Goal: Task Accomplishment & Management: Use online tool/utility

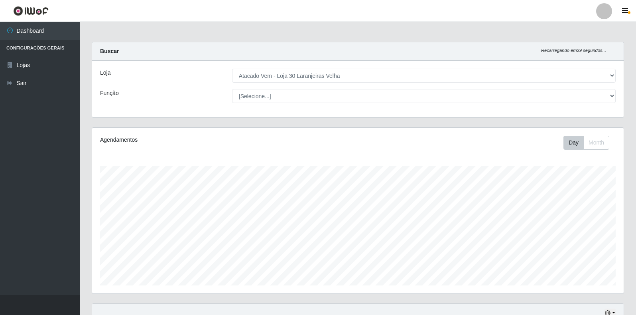
select select "495"
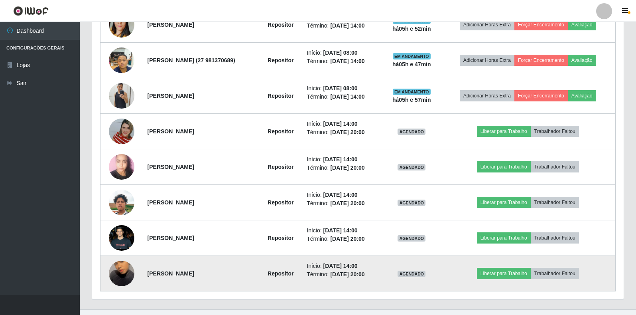
scroll to position [428, 0]
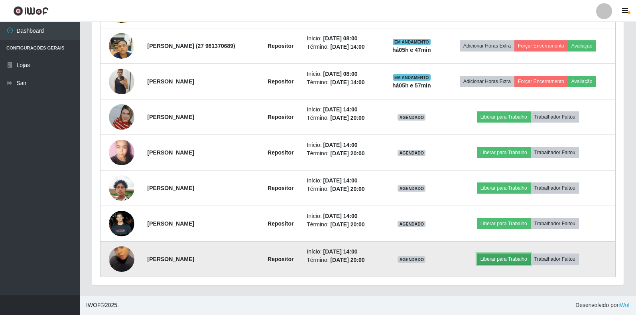
click at [516, 258] on button "Liberar para Trabalho" at bounding box center [504, 258] width 54 height 11
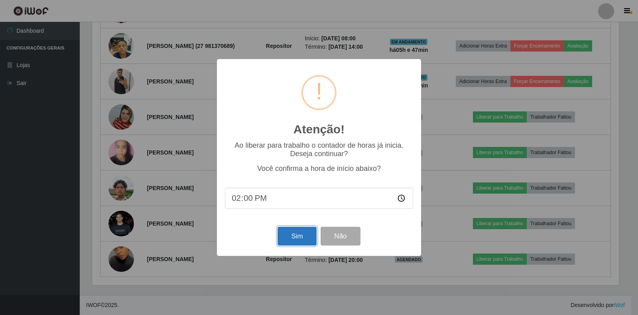
click at [288, 240] on button "Sim" at bounding box center [297, 236] width 39 height 19
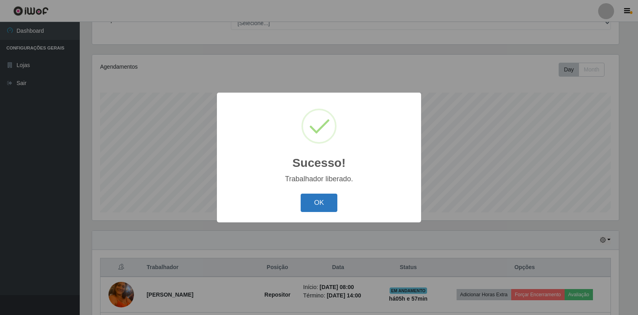
click at [317, 200] on button "OK" at bounding box center [319, 202] width 37 height 19
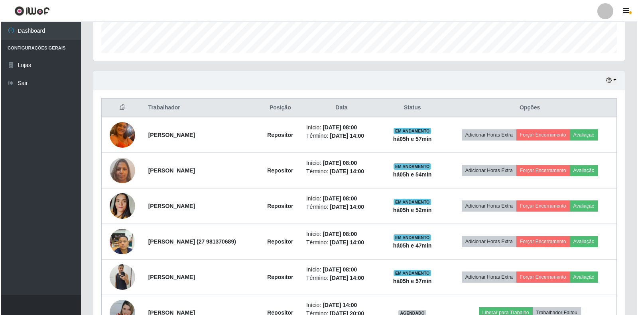
scroll to position [428, 0]
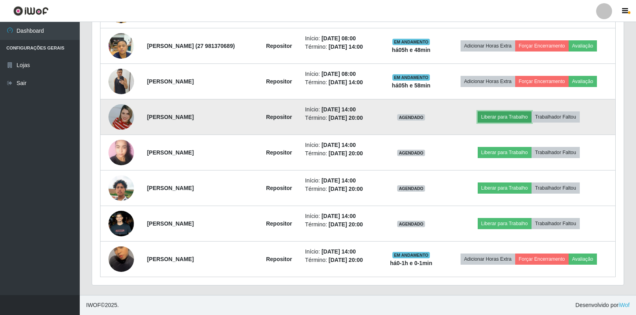
click at [530, 118] on button "Liberar para Trabalho" at bounding box center [505, 116] width 54 height 11
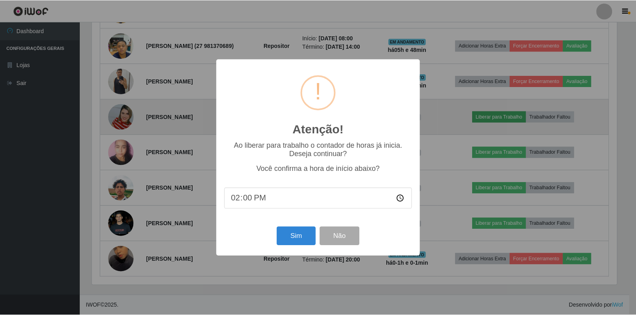
scroll to position [165, 527]
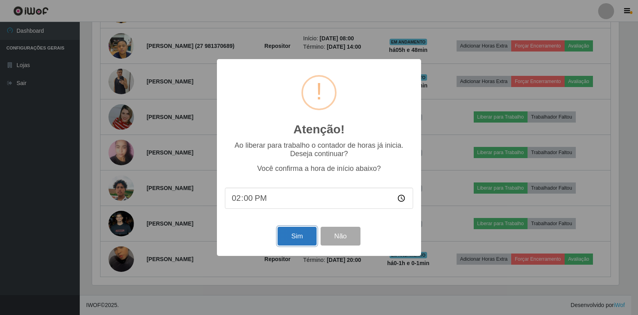
click at [295, 240] on button "Sim" at bounding box center [297, 236] width 39 height 19
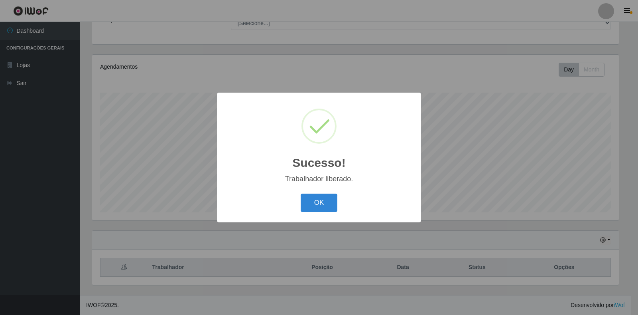
click at [319, 205] on button "OK" at bounding box center [319, 202] width 37 height 19
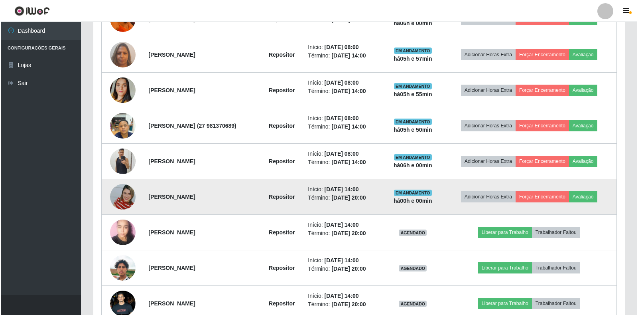
scroll to position [308, 0]
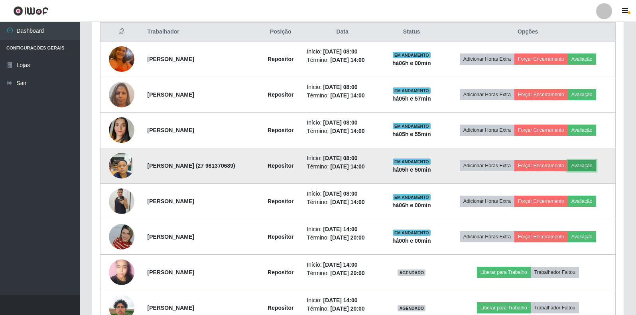
click at [590, 168] on button "Avaliação" at bounding box center [582, 165] width 28 height 11
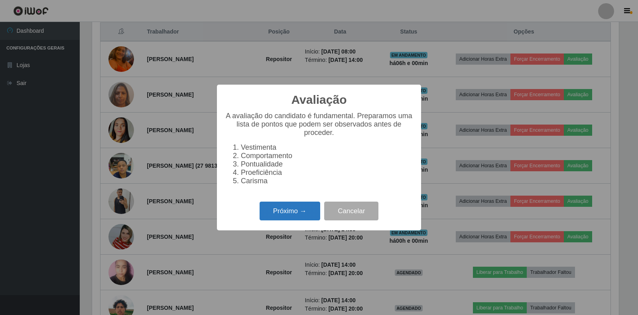
click at [300, 212] on button "Próximo →" at bounding box center [290, 210] width 61 height 19
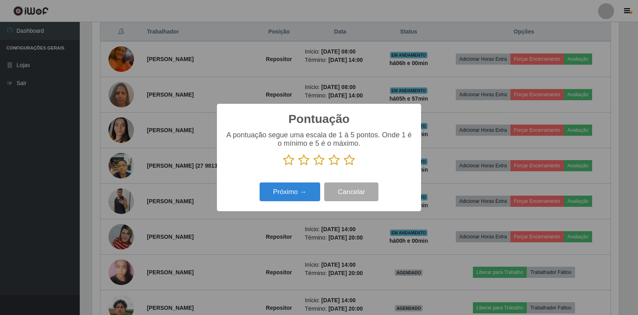
drag, startPoint x: 353, startPoint y: 159, endPoint x: 348, endPoint y: 162, distance: 5.4
click at [352, 160] on icon at bounding box center [349, 160] width 11 height 12
click at [344, 166] on input "radio" at bounding box center [344, 166] width 0 height 0
click at [317, 189] on button "Próximo →" at bounding box center [290, 191] width 61 height 19
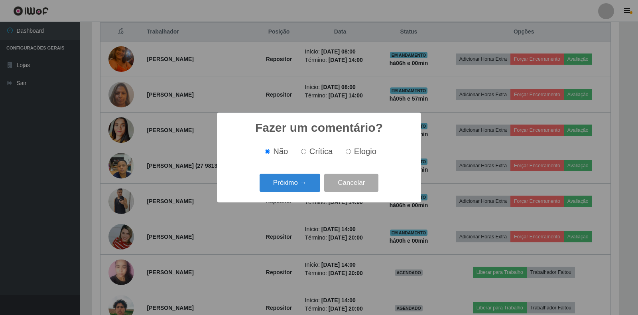
click at [317, 189] on button "Próximo →" at bounding box center [290, 182] width 61 height 19
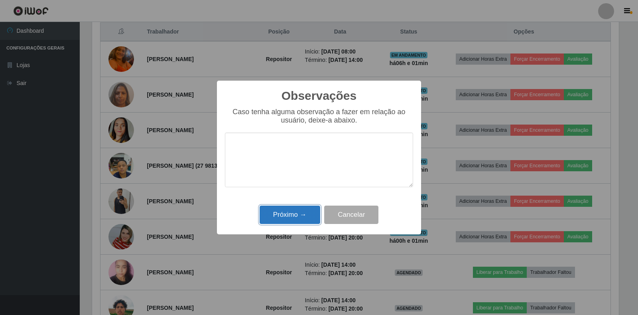
click at [284, 217] on button "Próximo →" at bounding box center [290, 214] width 61 height 19
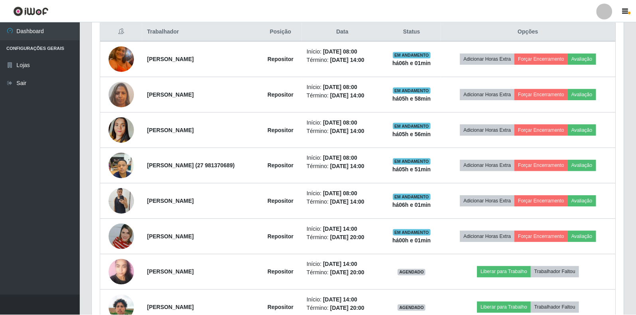
scroll to position [165, 532]
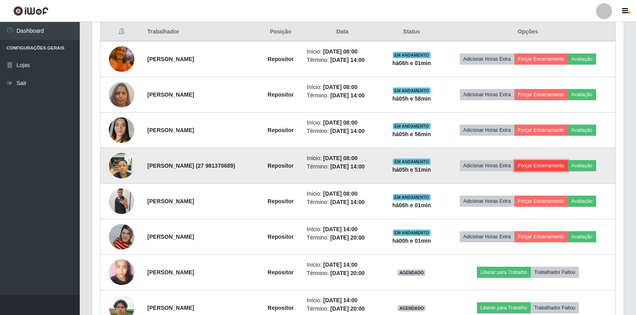
click at [544, 165] on button "Forçar Encerramento" at bounding box center [540, 165] width 53 height 11
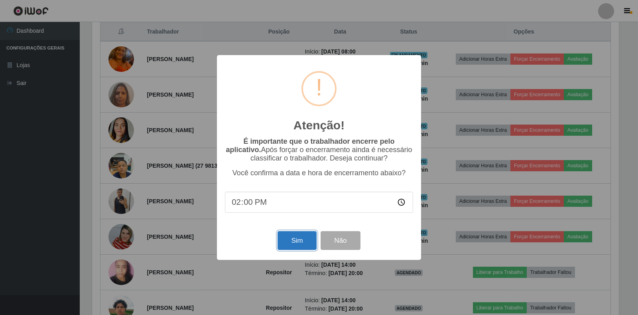
click at [299, 241] on button "Sim" at bounding box center [297, 240] width 39 height 19
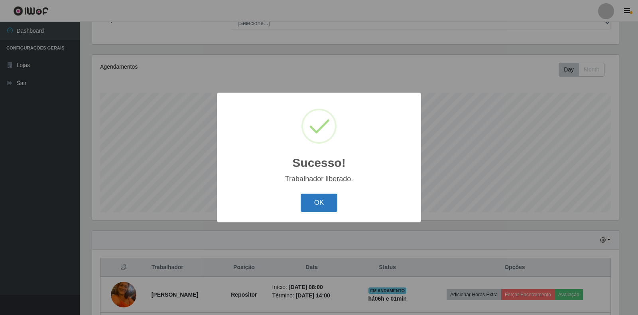
click at [321, 206] on button "OK" at bounding box center [319, 202] width 37 height 19
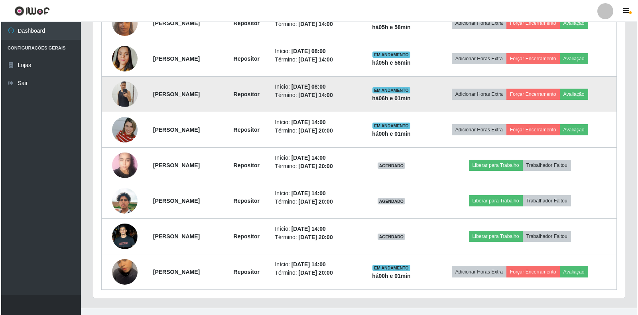
scroll to position [392, 0]
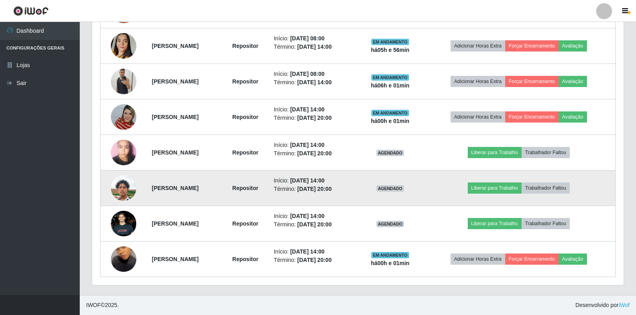
click at [106, 186] on td at bounding box center [123, 187] width 47 height 35
click at [126, 190] on img at bounding box center [124, 187] width 26 height 45
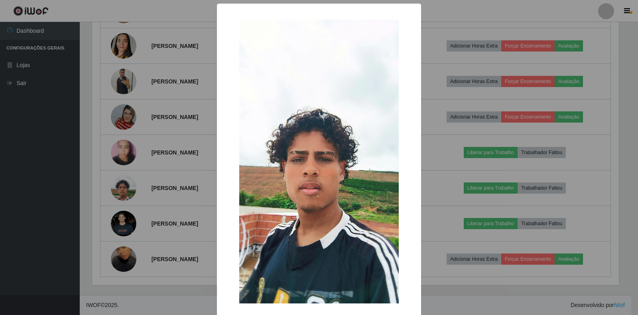
click at [145, 194] on div "× OK Cancel" at bounding box center [319, 157] width 638 height 315
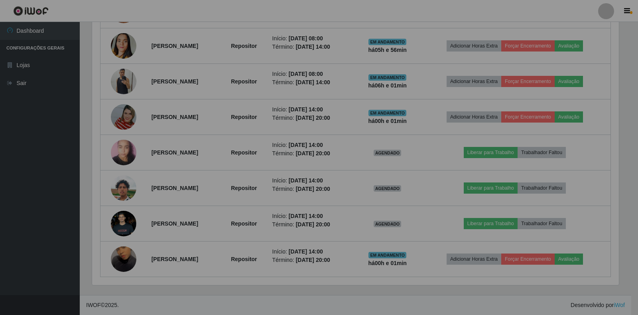
scroll to position [165, 532]
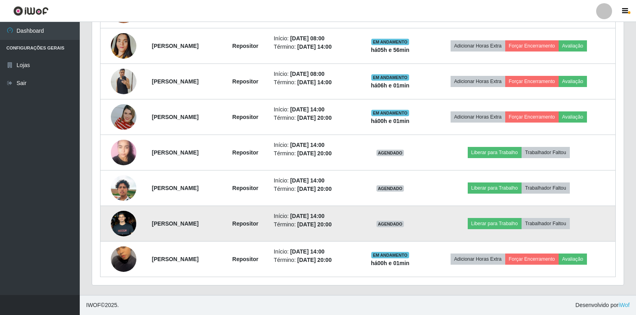
click at [114, 222] on img at bounding box center [124, 223] width 26 height 57
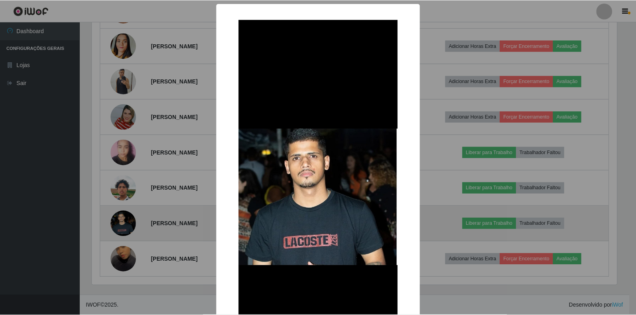
scroll to position [165, 527]
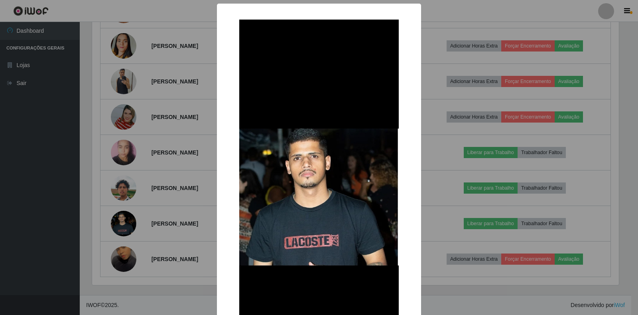
click at [150, 195] on div "× OK Cancel" at bounding box center [319, 157] width 638 height 315
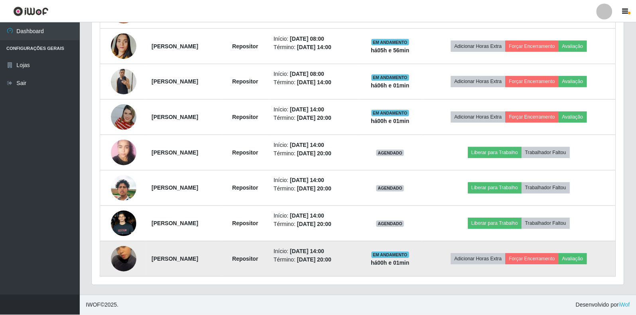
scroll to position [0, 0]
click at [116, 262] on img at bounding box center [124, 258] width 26 height 45
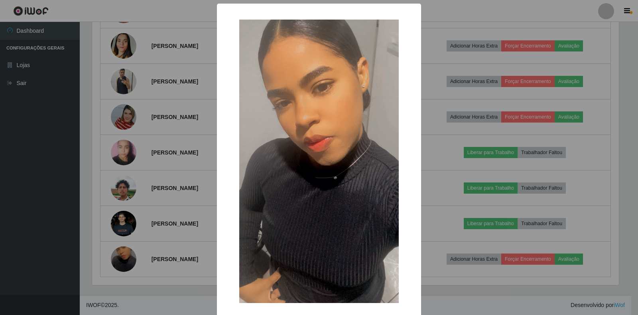
click at [140, 237] on div "× OK Cancel" at bounding box center [319, 157] width 638 height 315
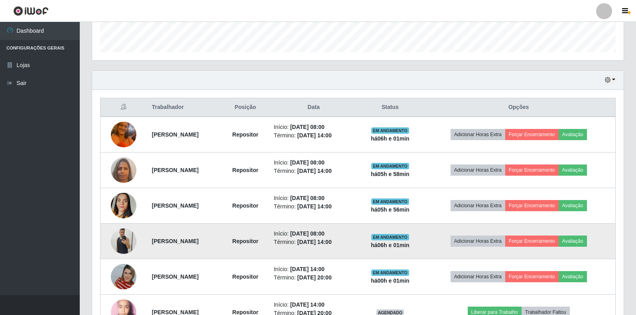
click at [118, 241] on img at bounding box center [124, 241] width 26 height 34
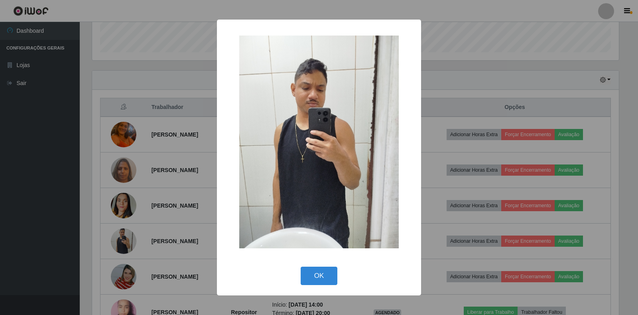
click at [128, 195] on div "× OK Cancel" at bounding box center [319, 157] width 638 height 315
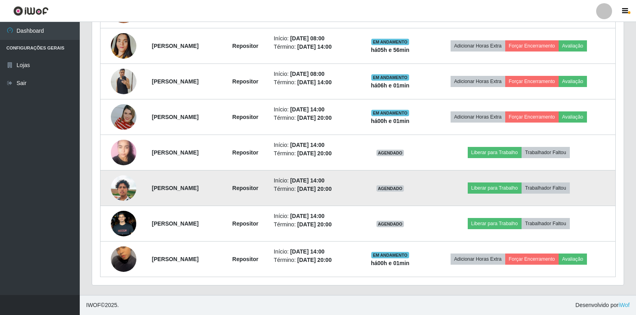
click at [122, 188] on img at bounding box center [124, 187] width 26 height 45
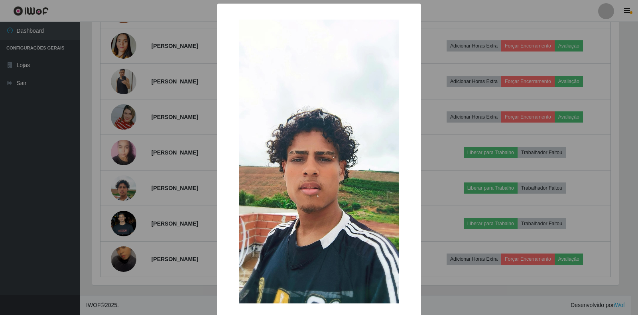
click at [142, 209] on div "× OK Cancel" at bounding box center [319, 157] width 638 height 315
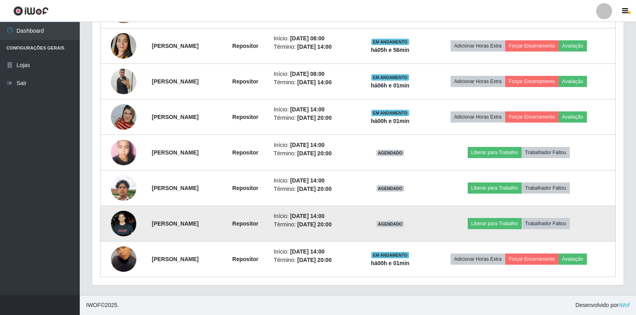
click at [112, 224] on img at bounding box center [124, 223] width 26 height 57
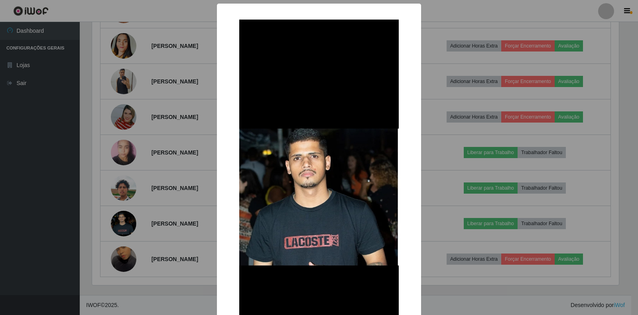
click at [107, 197] on div "× OK Cancel" at bounding box center [319, 157] width 638 height 315
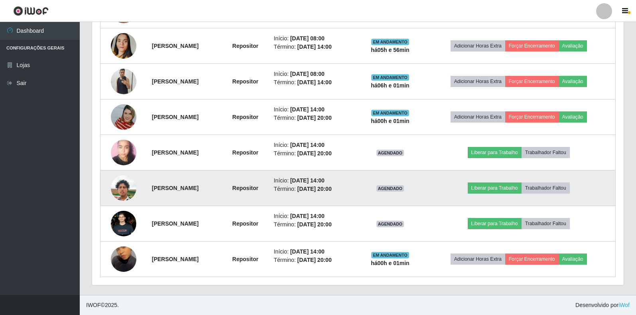
click at [119, 192] on img at bounding box center [124, 187] width 26 height 45
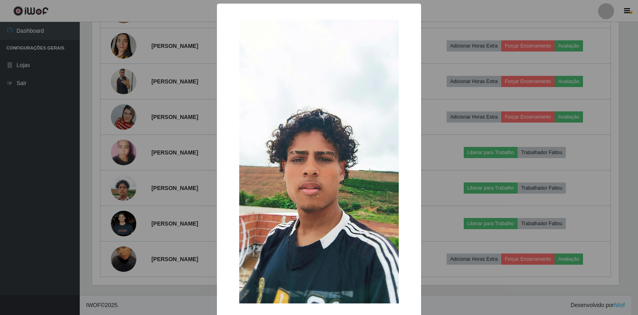
click at [177, 175] on div "× OK Cancel" at bounding box center [319, 157] width 638 height 315
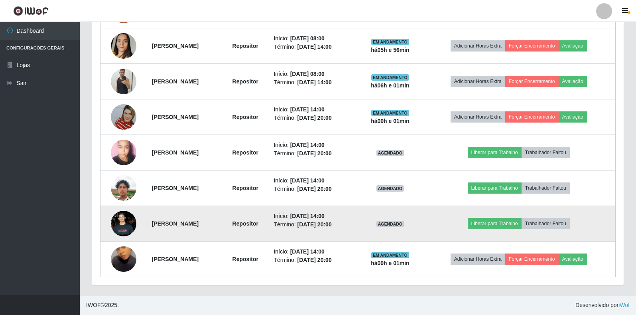
click at [126, 221] on img at bounding box center [124, 223] width 26 height 57
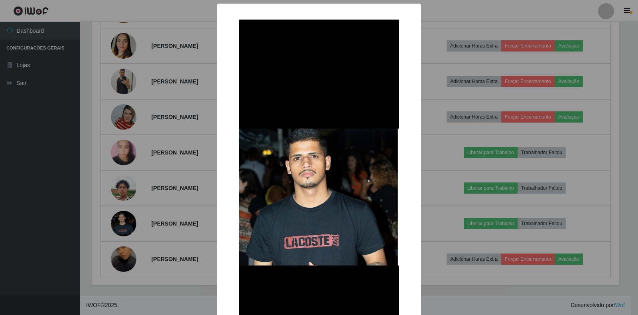
click at [135, 184] on div "× OK Cancel" at bounding box center [319, 157] width 638 height 315
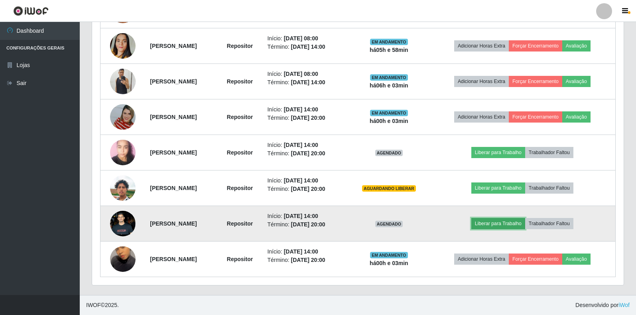
click at [502, 224] on button "Liberar para Trabalho" at bounding box center [498, 223] width 54 height 11
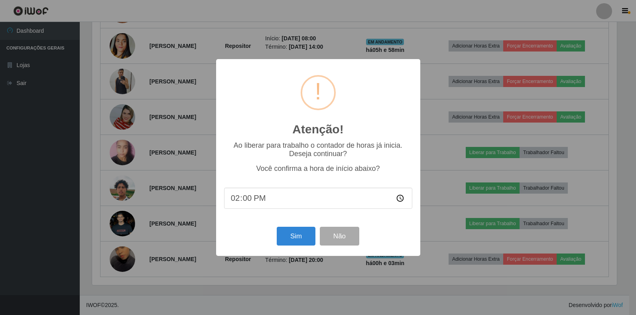
scroll to position [165, 527]
click at [297, 235] on button "Sim" at bounding box center [297, 236] width 39 height 19
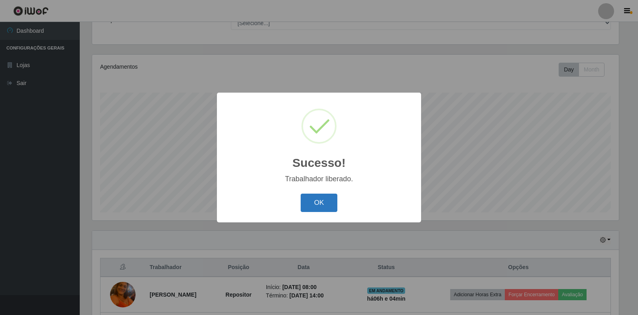
click at [329, 203] on button "OK" at bounding box center [319, 202] width 37 height 19
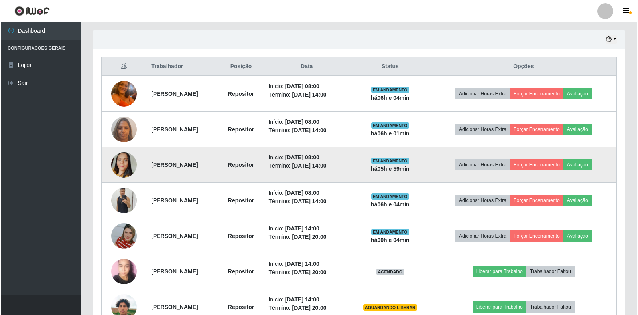
scroll to position [312, 0]
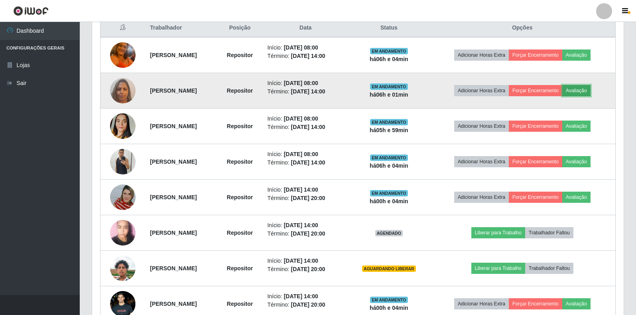
click at [589, 90] on button "Avaliação" at bounding box center [576, 90] width 28 height 11
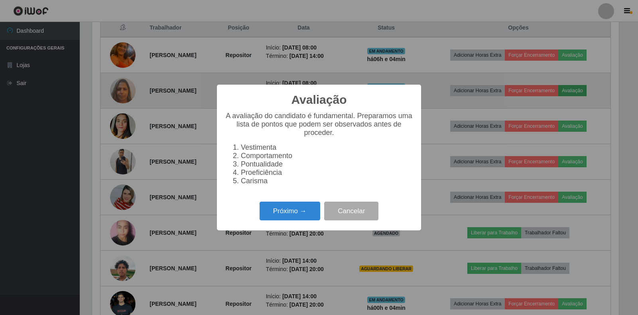
scroll to position [165, 527]
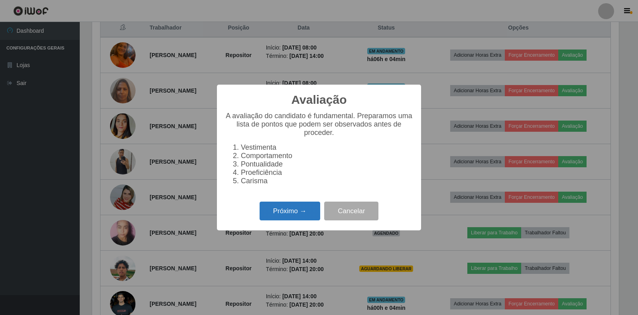
click at [309, 218] on button "Próximo →" at bounding box center [290, 210] width 61 height 19
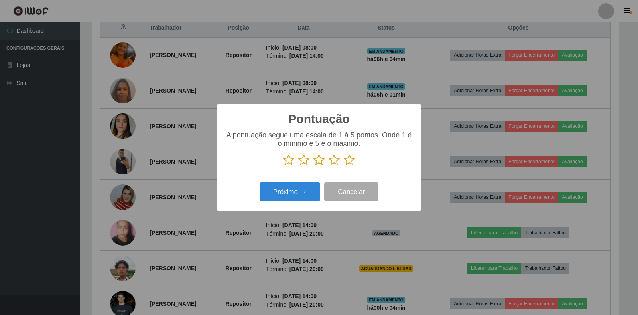
scroll to position [398629, 398268]
click at [349, 158] on icon at bounding box center [349, 160] width 11 height 12
click at [344, 166] on input "radio" at bounding box center [344, 166] width 0 height 0
click at [298, 194] on button "Próximo →" at bounding box center [290, 191] width 61 height 19
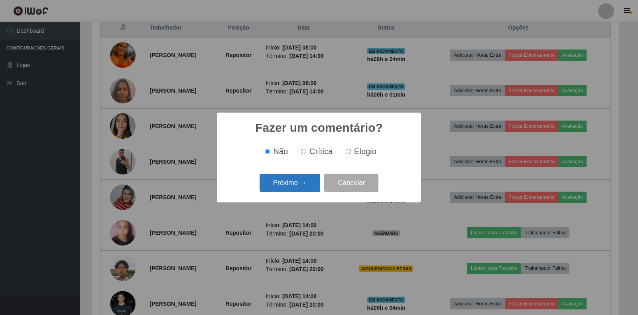
click at [307, 188] on button "Próximo →" at bounding box center [290, 182] width 61 height 19
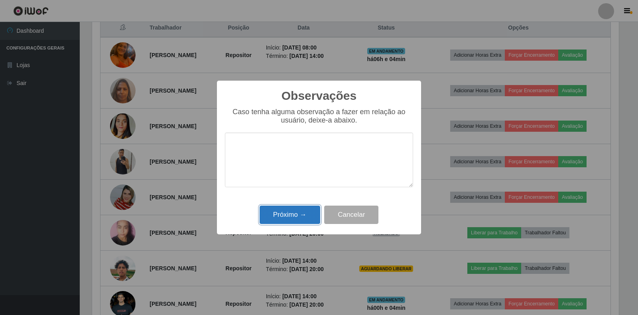
click at [290, 213] on button "Próximo →" at bounding box center [290, 214] width 61 height 19
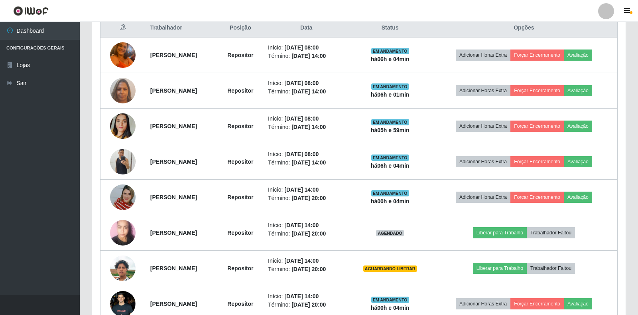
scroll to position [165, 532]
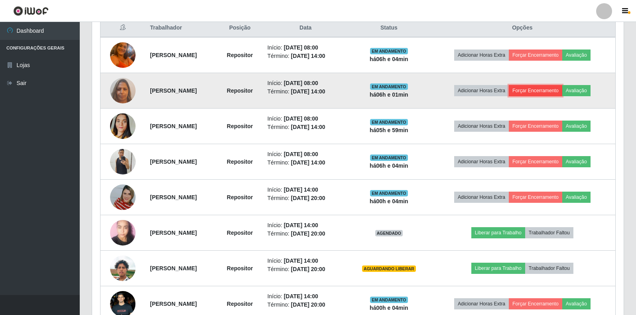
click at [537, 90] on button "Forçar Encerramento" at bounding box center [535, 90] width 53 height 11
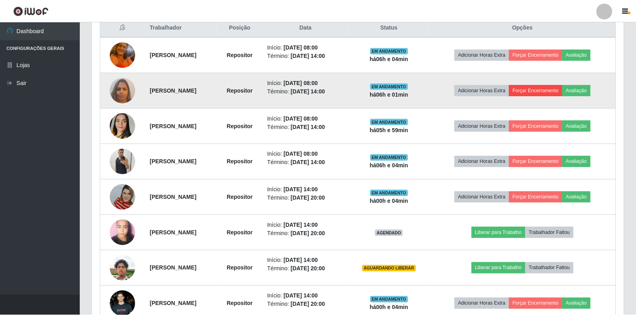
scroll to position [165, 527]
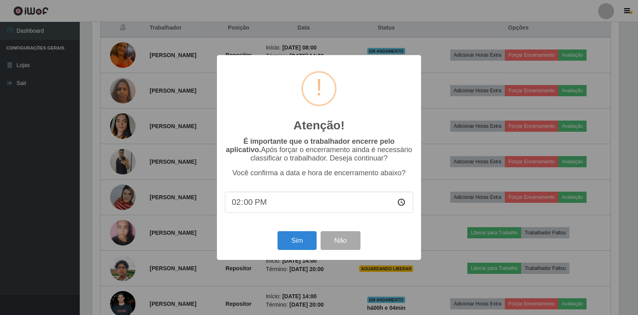
click at [271, 208] on input "14:00" at bounding box center [319, 201] width 188 height 21
type input "14:03"
click at [294, 238] on button "Sim" at bounding box center [297, 240] width 39 height 19
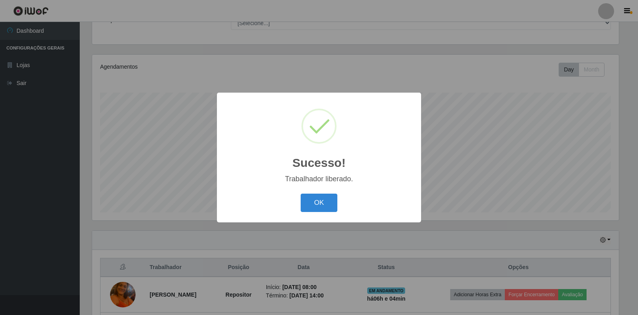
drag, startPoint x: 316, startPoint y: 196, endPoint x: 321, endPoint y: 206, distance: 11.4
click at [317, 197] on button "OK" at bounding box center [319, 202] width 37 height 19
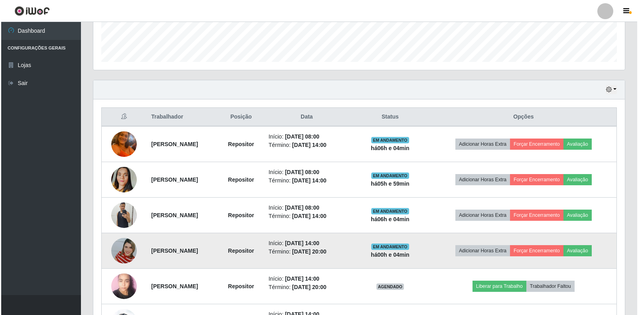
scroll to position [272, 0]
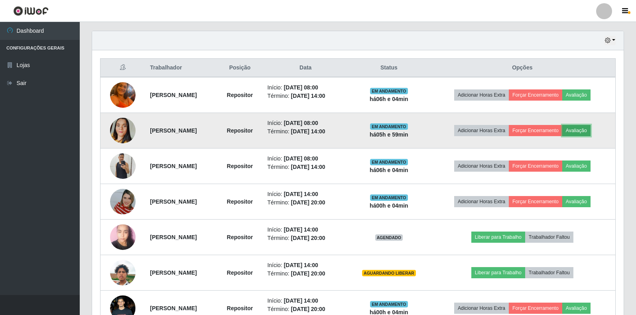
click at [578, 132] on button "Avaliação" at bounding box center [576, 130] width 28 height 11
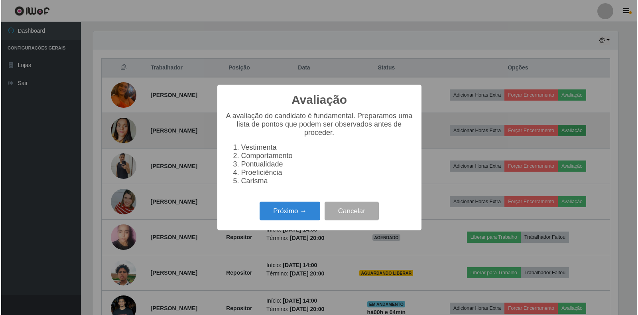
scroll to position [165, 527]
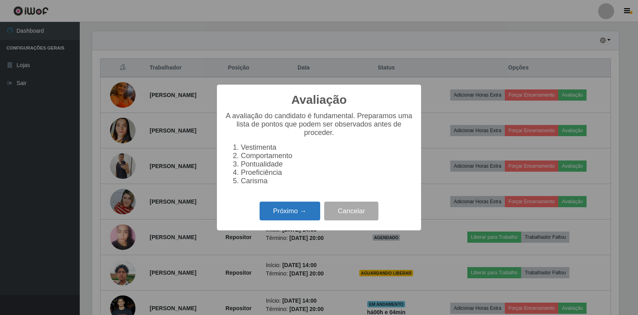
click at [289, 218] on button "Próximo →" at bounding box center [290, 210] width 61 height 19
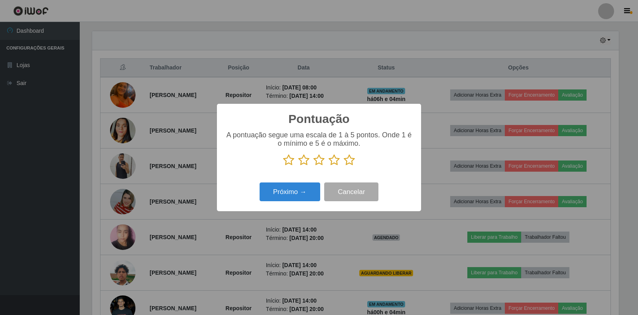
click at [344, 164] on icon at bounding box center [349, 160] width 11 height 12
click at [344, 166] on input "radio" at bounding box center [344, 166] width 0 height 0
click at [296, 199] on button "Próximo →" at bounding box center [290, 191] width 61 height 19
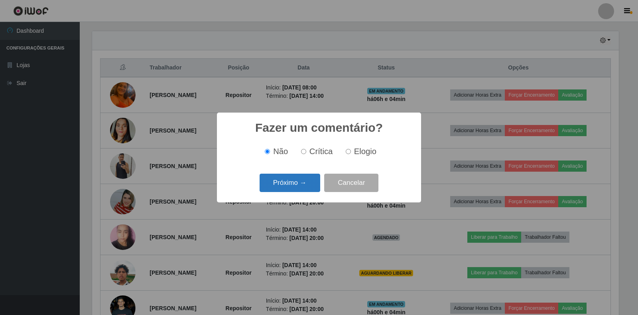
click at [314, 187] on button "Próximo →" at bounding box center [290, 182] width 61 height 19
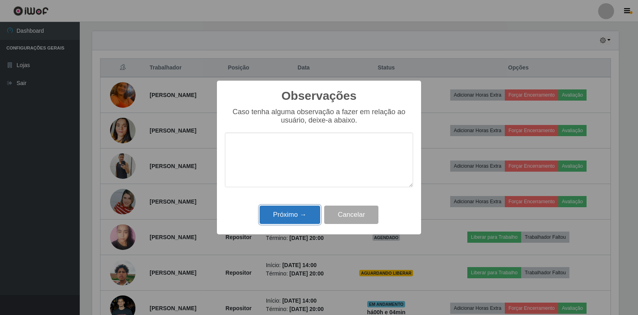
click at [301, 220] on button "Próximo →" at bounding box center [290, 214] width 61 height 19
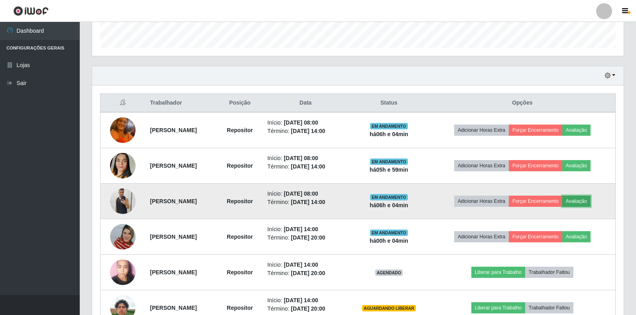
click at [587, 200] on button "Avaliação" at bounding box center [576, 200] width 28 height 11
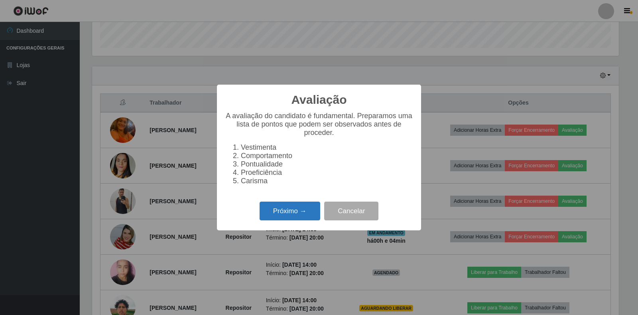
click at [295, 211] on button "Próximo →" at bounding box center [290, 210] width 61 height 19
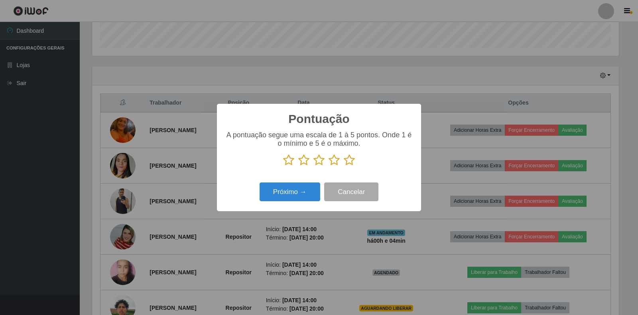
drag, startPoint x: 349, startPoint y: 157, endPoint x: 341, endPoint y: 173, distance: 17.8
click at [349, 161] on icon at bounding box center [349, 160] width 11 height 12
click at [344, 166] on input "radio" at bounding box center [344, 166] width 0 height 0
click at [299, 197] on button "Próximo →" at bounding box center [290, 191] width 61 height 19
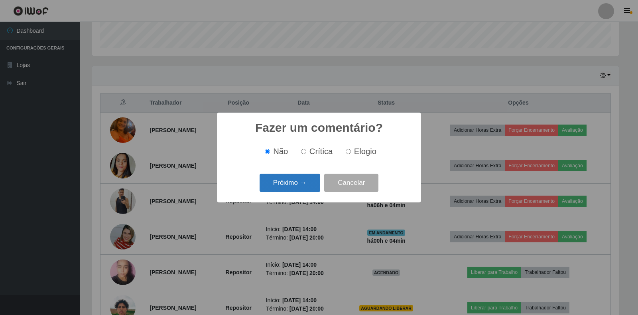
click at [307, 179] on button "Próximo →" at bounding box center [290, 182] width 61 height 19
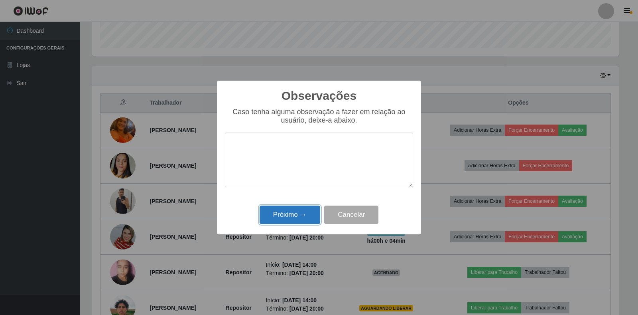
click at [302, 214] on button "Próximo →" at bounding box center [290, 214] width 61 height 19
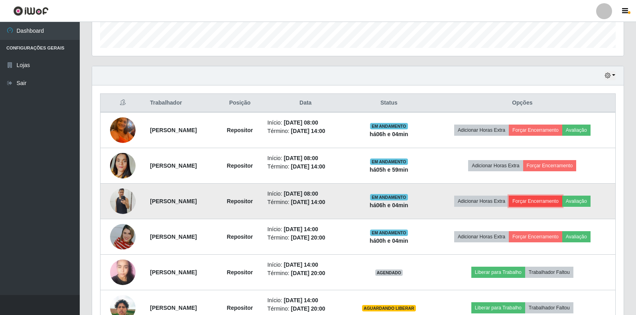
click at [533, 200] on button "Forçar Encerramento" at bounding box center [535, 200] width 53 height 11
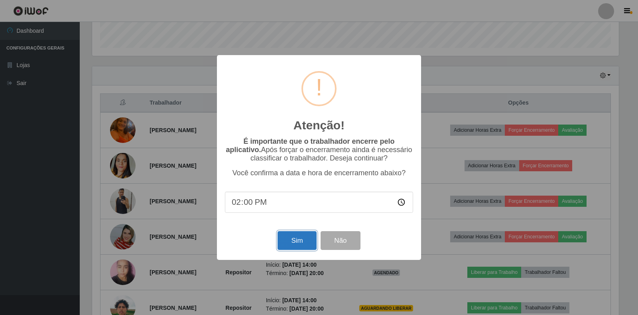
click at [288, 240] on button "Sim" at bounding box center [297, 240] width 39 height 19
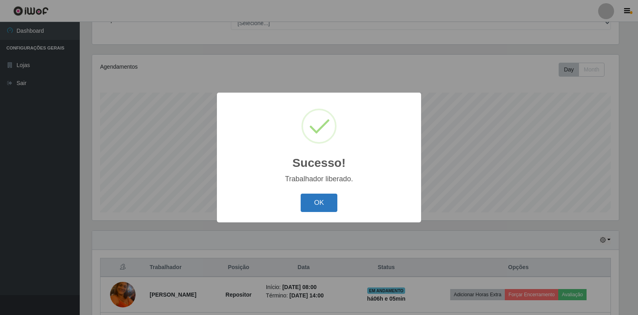
click at [329, 205] on button "OK" at bounding box center [319, 202] width 37 height 19
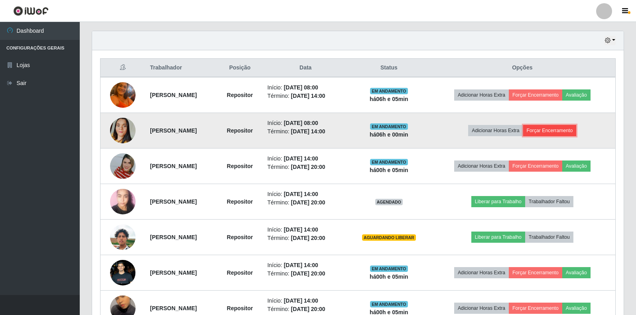
click at [546, 129] on button "Forçar Encerramento" at bounding box center [549, 130] width 53 height 11
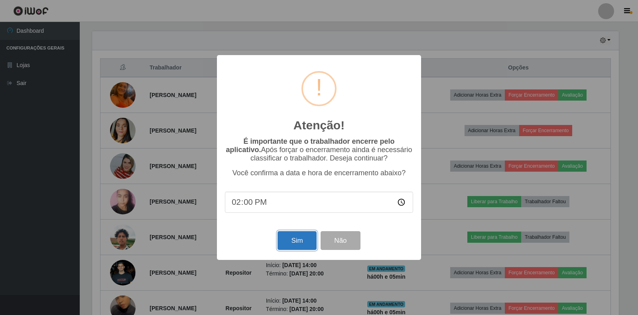
click at [301, 250] on button "Sim" at bounding box center [297, 240] width 39 height 19
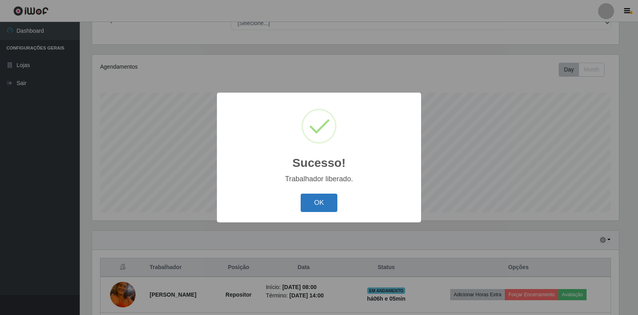
drag, startPoint x: 300, startPoint y: 205, endPoint x: 311, endPoint y: 205, distance: 11.6
click at [306, 205] on div "OK Cancel" at bounding box center [319, 202] width 188 height 23
click at [321, 208] on button "OK" at bounding box center [319, 202] width 37 height 19
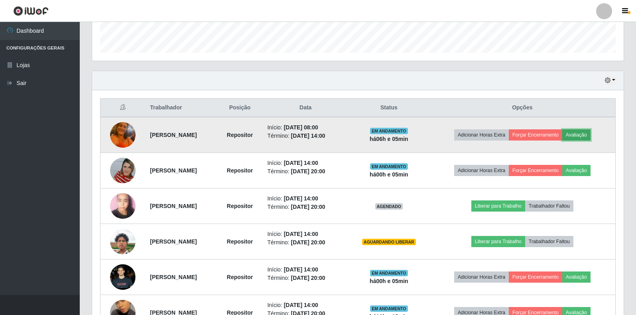
click at [583, 137] on button "Avaliação" at bounding box center [576, 134] width 28 height 11
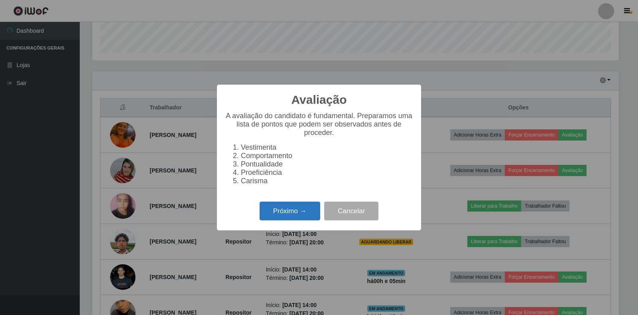
click at [306, 212] on button "Próximo →" at bounding box center [290, 210] width 61 height 19
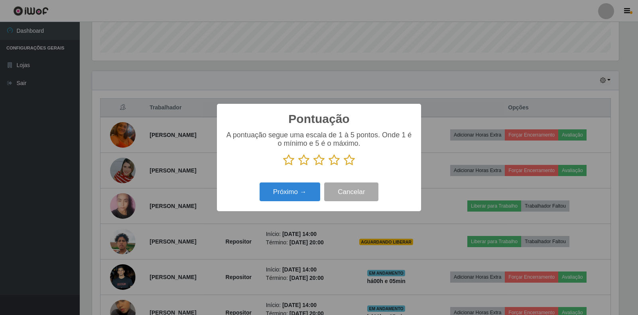
scroll to position [398629, 398268]
click at [332, 164] on icon at bounding box center [334, 160] width 11 height 12
click at [329, 166] on input "radio" at bounding box center [329, 166] width 0 height 0
click at [296, 187] on button "Próximo →" at bounding box center [290, 191] width 61 height 19
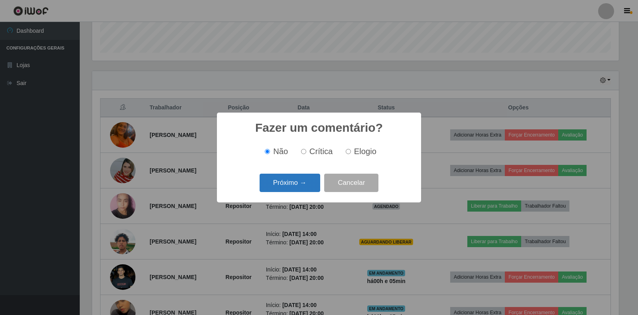
click at [284, 185] on button "Próximo →" at bounding box center [290, 182] width 61 height 19
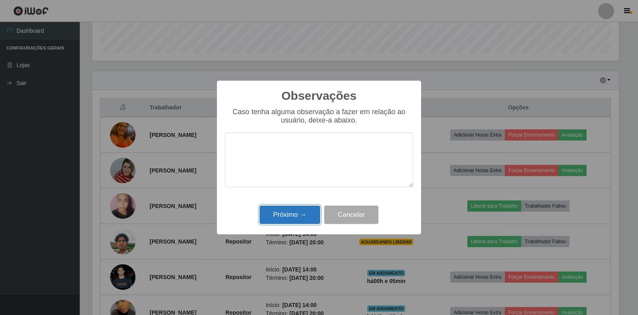
click at [282, 214] on button "Próximo →" at bounding box center [290, 214] width 61 height 19
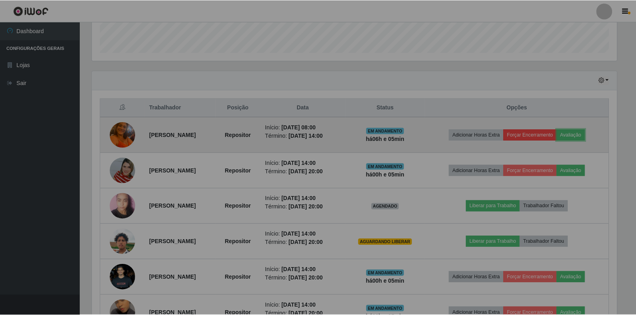
scroll to position [165, 532]
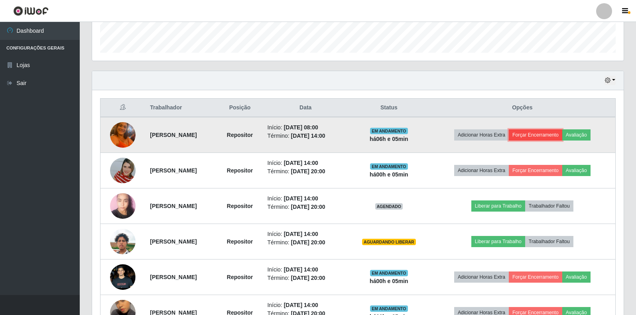
click at [548, 134] on button "Forçar Encerramento" at bounding box center [535, 134] width 53 height 11
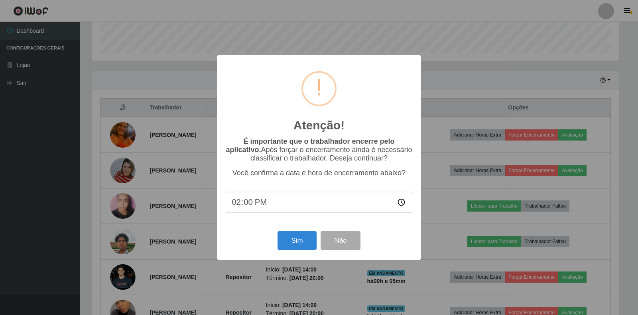
click at [275, 244] on div "Sim Não" at bounding box center [319, 240] width 188 height 23
click at [286, 241] on button "Sim" at bounding box center [297, 240] width 39 height 19
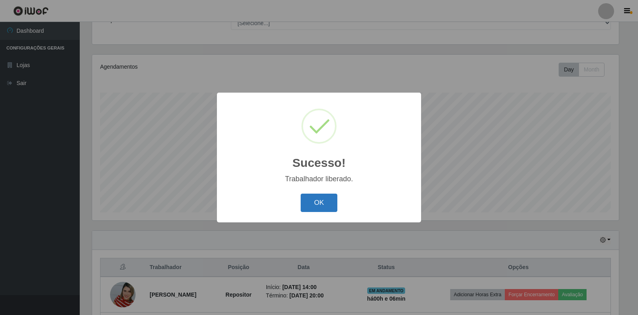
click at [311, 209] on button "OK" at bounding box center [319, 202] width 37 height 19
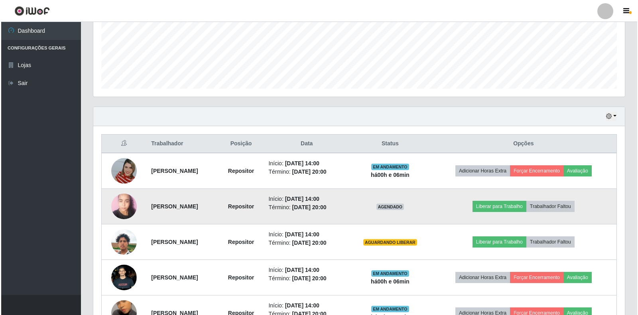
scroll to position [250, 0]
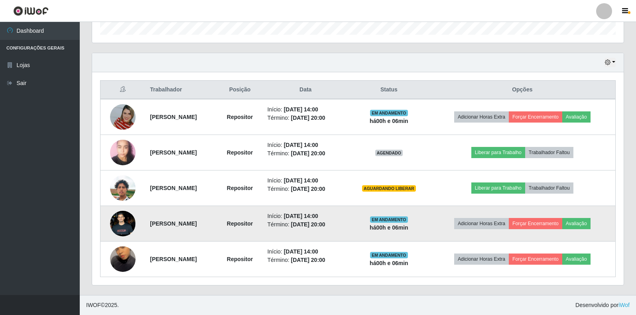
click at [120, 221] on img at bounding box center [123, 223] width 26 height 57
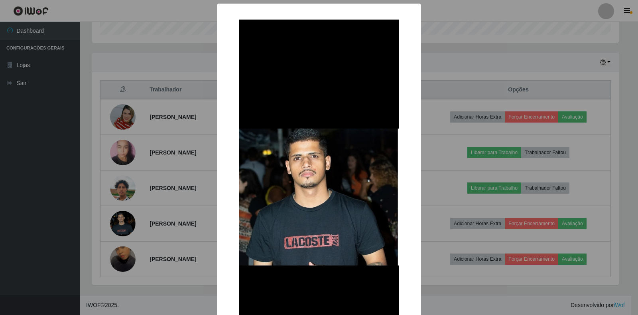
click at [470, 108] on div "× OK Cancel" at bounding box center [319, 157] width 638 height 315
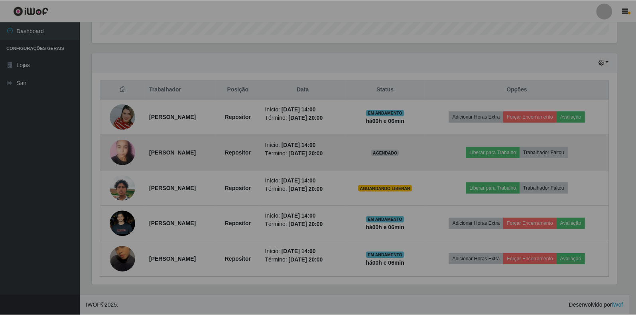
scroll to position [165, 532]
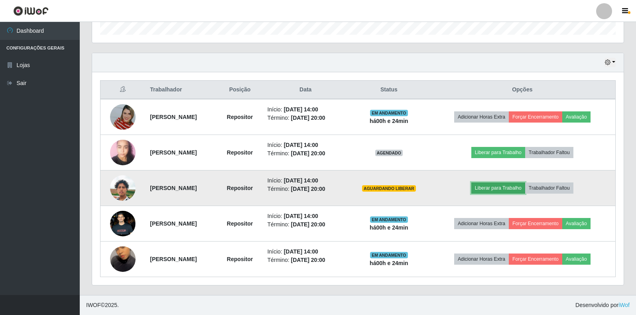
click at [489, 187] on button "Liberar para Trabalho" at bounding box center [498, 187] width 54 height 11
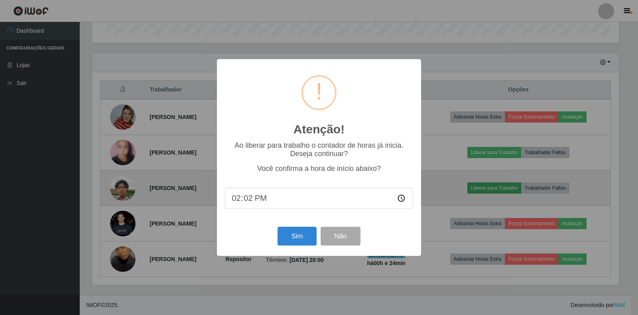
type input "14:24"
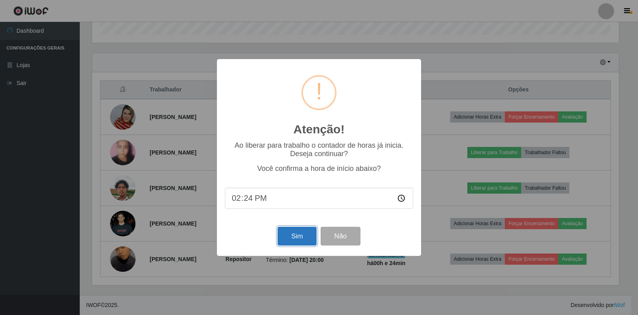
click at [281, 236] on button "Sim" at bounding box center [297, 236] width 39 height 19
